Goal: Information Seeking & Learning: Find specific fact

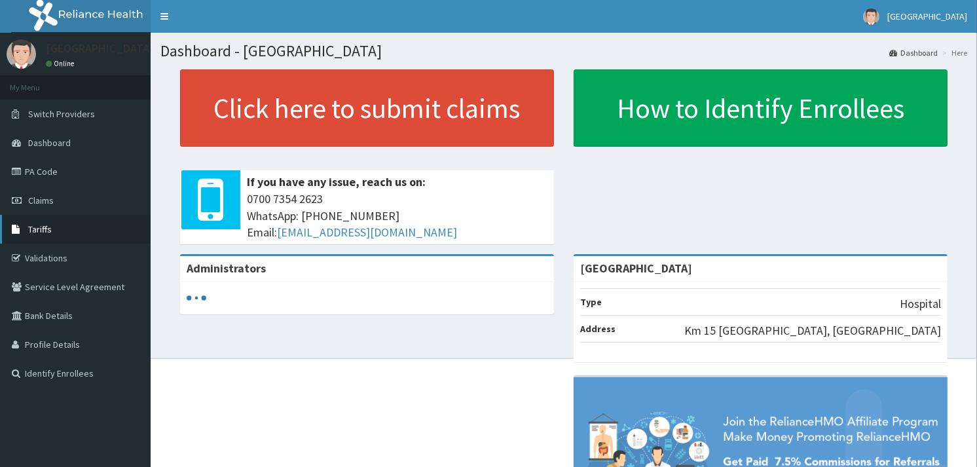
click at [55, 230] on link "Tariffs" at bounding box center [75, 229] width 151 height 29
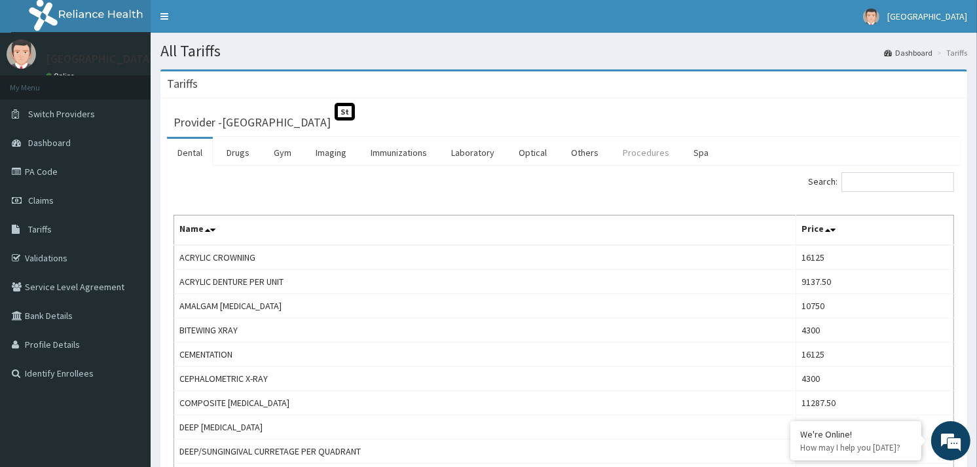
click at [642, 156] on link "Procedures" at bounding box center [645, 153] width 67 height 28
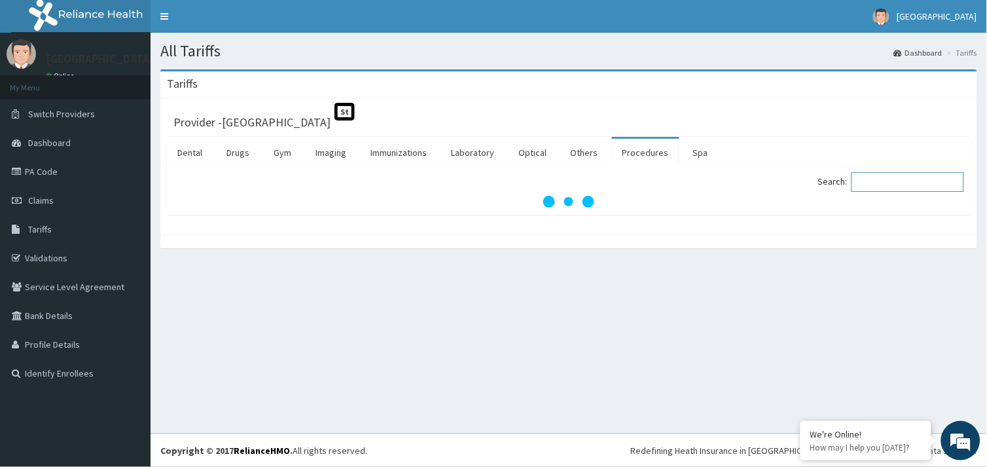
click at [901, 186] on input "Search:" at bounding box center [908, 182] width 113 height 20
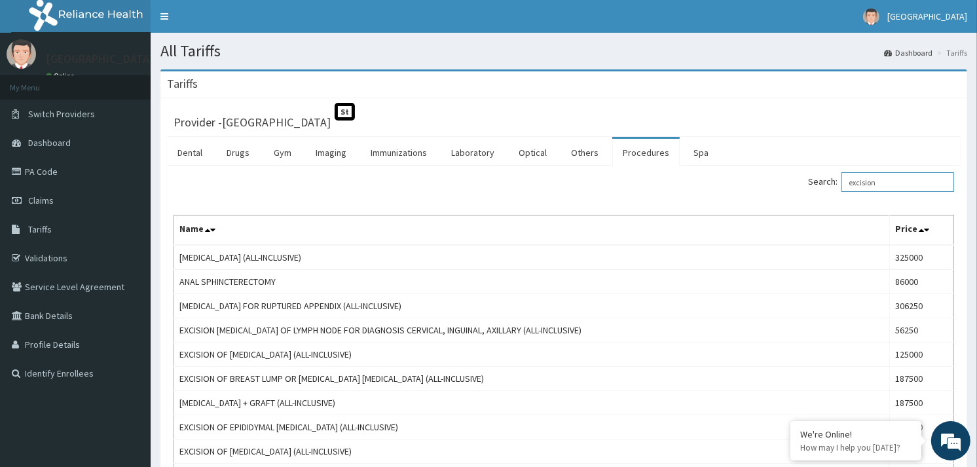
click at [879, 188] on input "excision" at bounding box center [897, 182] width 113 height 20
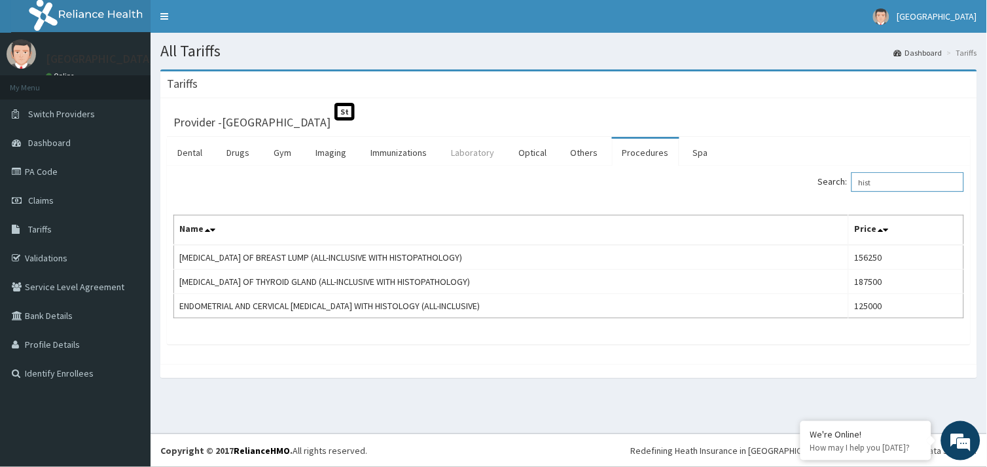
type input "hist"
click at [460, 154] on link "Laboratory" at bounding box center [473, 153] width 64 height 28
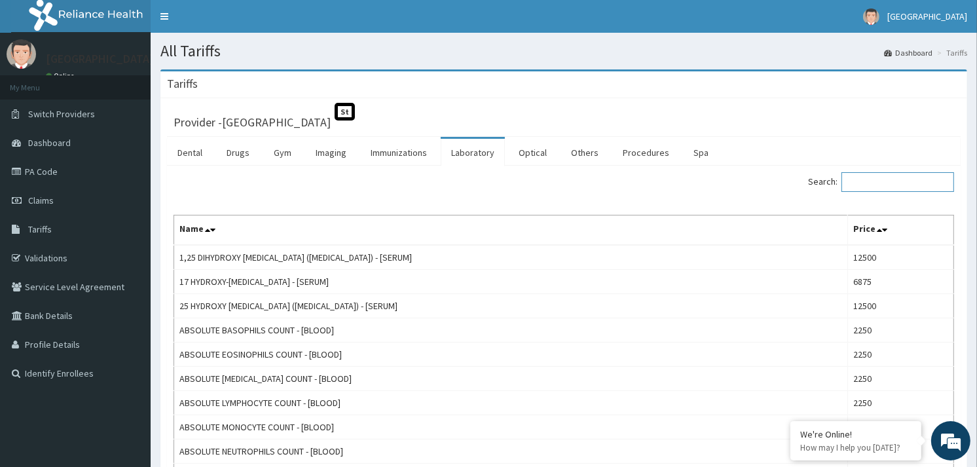
click at [880, 184] on input "Search:" at bounding box center [897, 182] width 113 height 20
type input "histol"
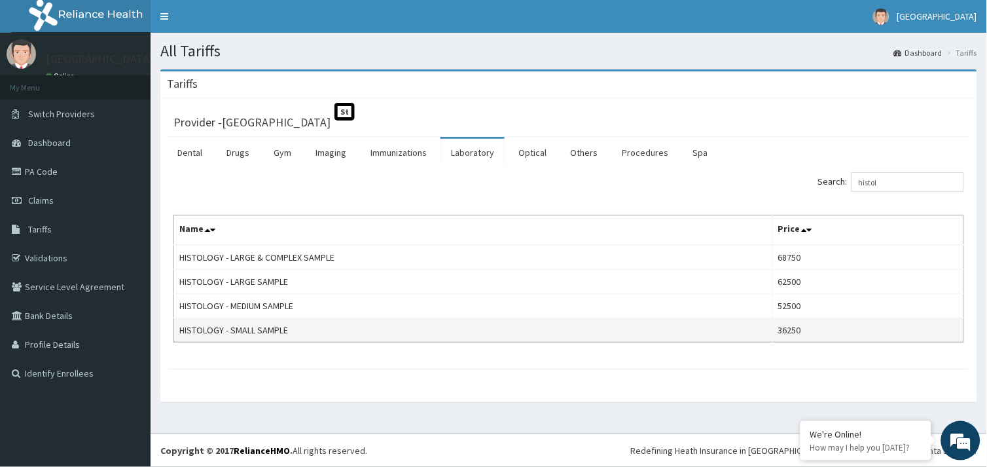
click at [796, 335] on td "36250" at bounding box center [868, 330] width 191 height 24
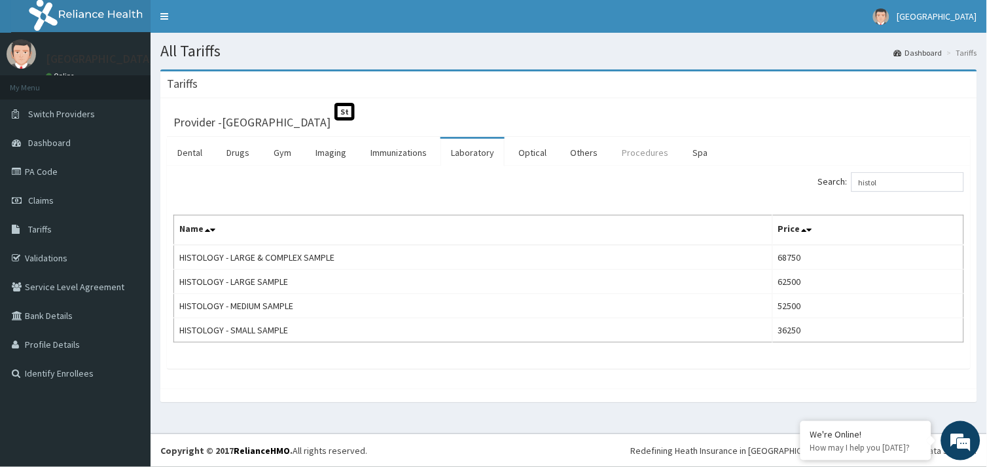
click at [655, 158] on link "Procedures" at bounding box center [645, 153] width 67 height 28
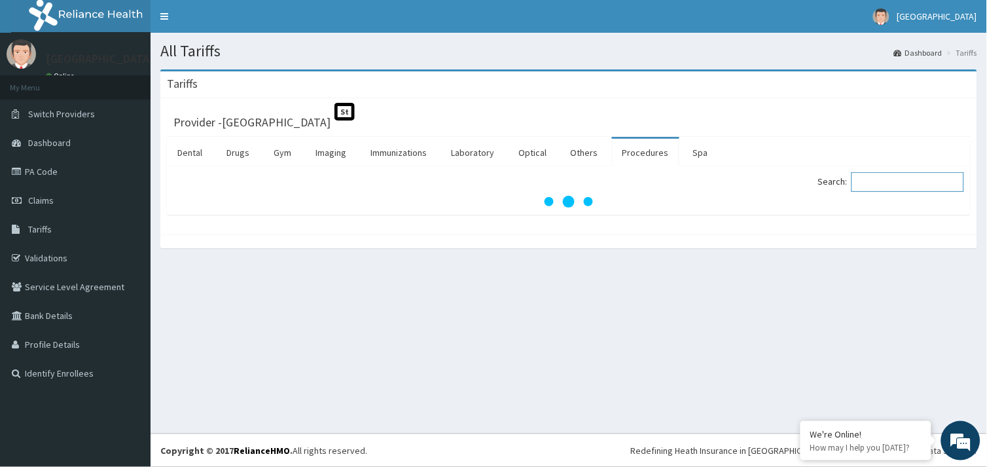
click at [894, 177] on input "Search:" at bounding box center [908, 182] width 113 height 20
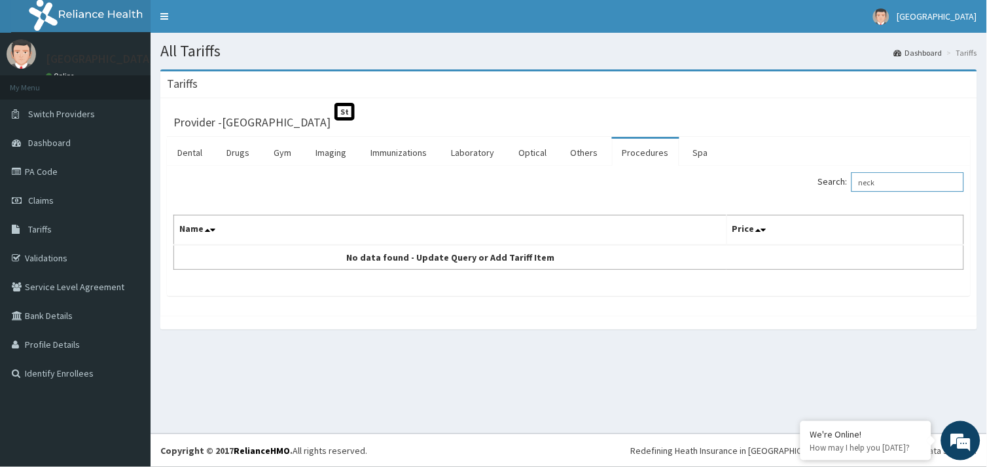
type input "neck"
click at [907, 181] on input "neck" at bounding box center [908, 182] width 113 height 20
type input "s"
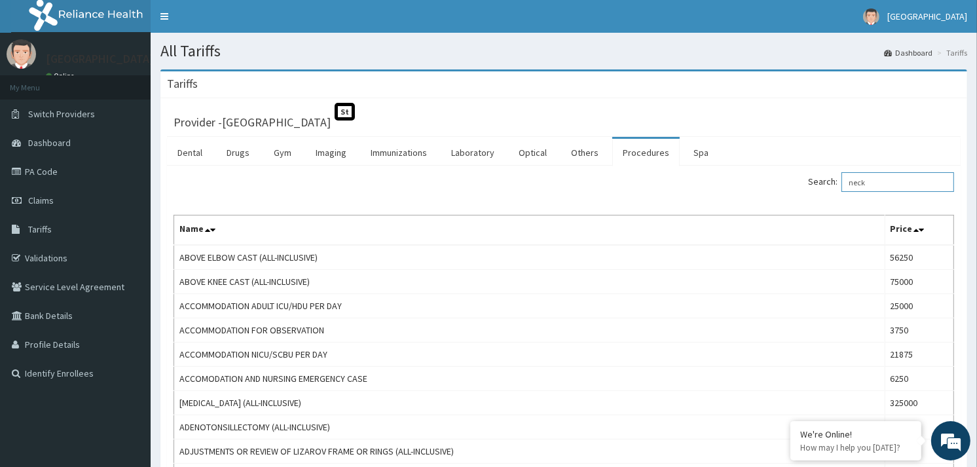
type input "neck"
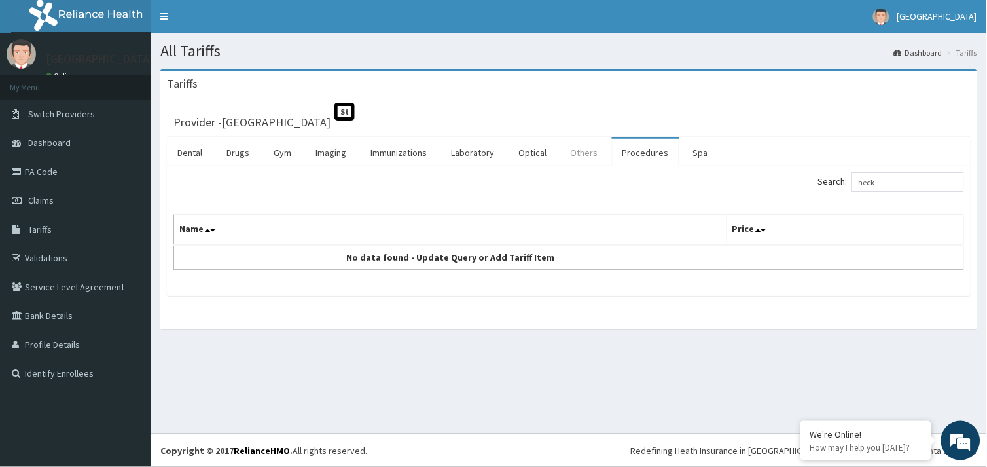
click at [570, 141] on link "Others" at bounding box center [585, 153] width 48 height 28
click at [539, 145] on link "Optical" at bounding box center [532, 153] width 49 height 28
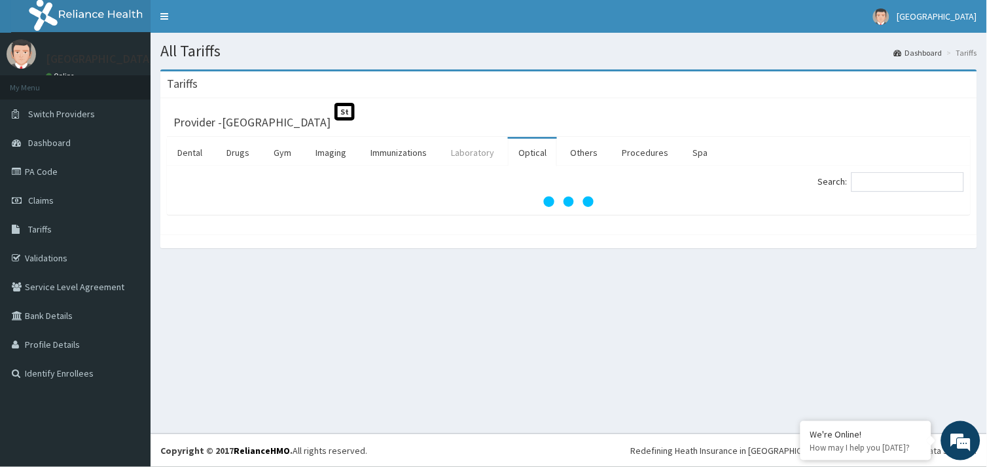
click at [481, 144] on link "Laboratory" at bounding box center [473, 153] width 64 height 28
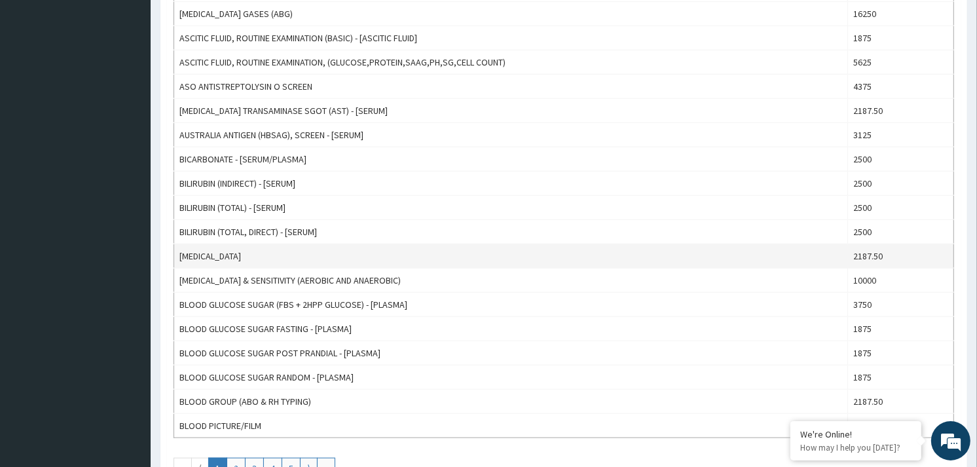
scroll to position [1139, 0]
